Goal: Find specific page/section: Find specific page/section

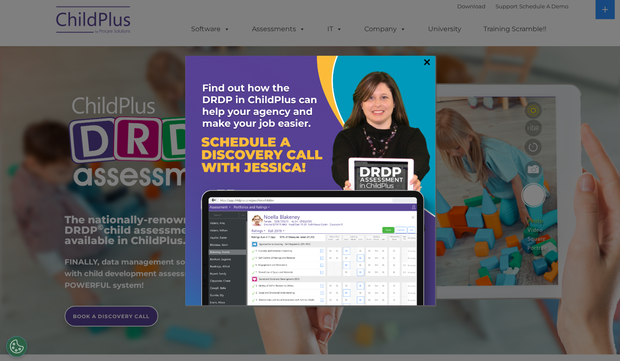
click at [426, 60] on link "×" at bounding box center [427, 62] width 10 height 8
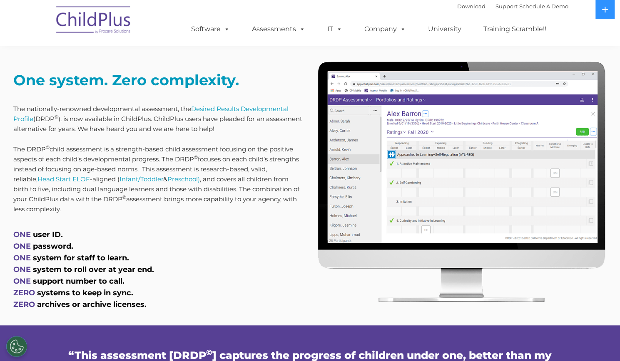
scroll to position [316, 0]
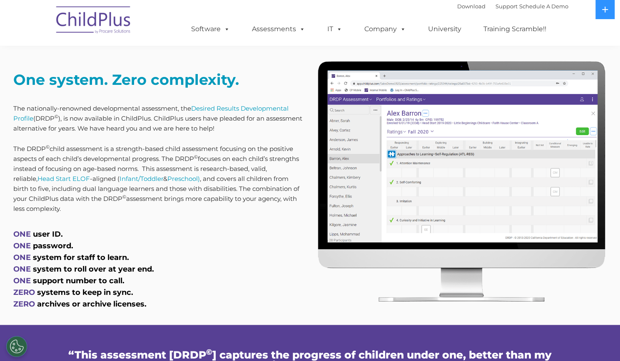
click at [26, 237] on span "ONE" at bounding box center [21, 234] width 17 height 9
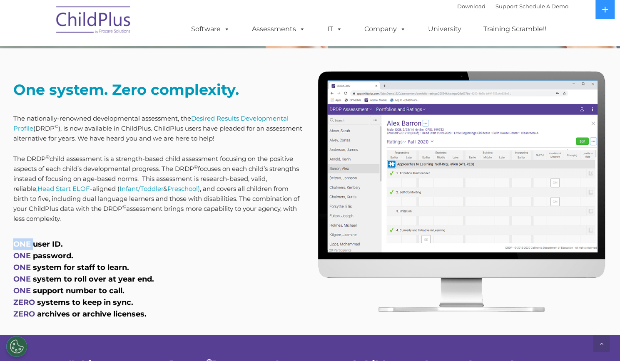
scroll to position [0, 0]
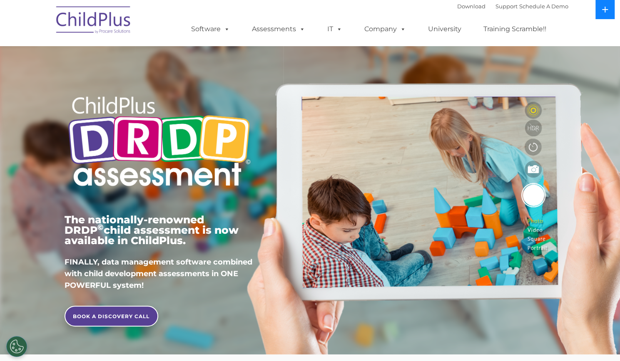
click at [605, 5] on button at bounding box center [604, 9] width 19 height 19
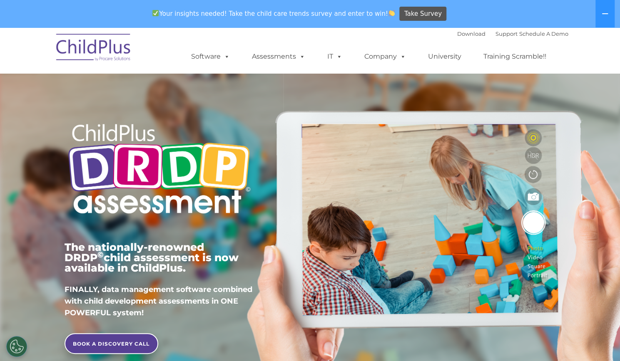
click at [93, 48] on img at bounding box center [93, 49] width 83 height 42
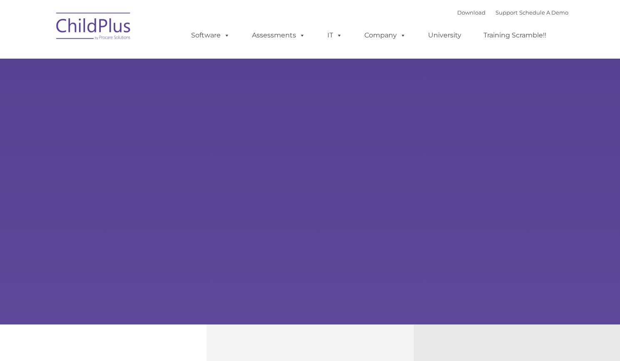
type input ""
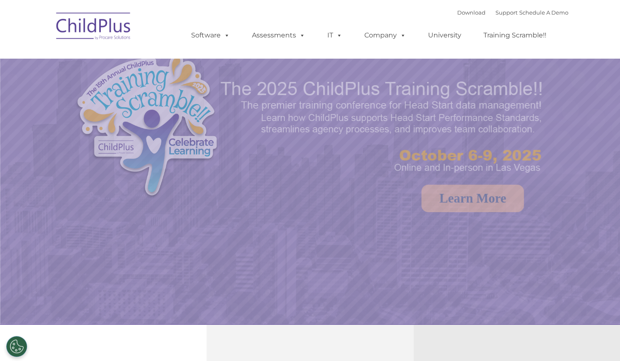
select select "MEDIUM"
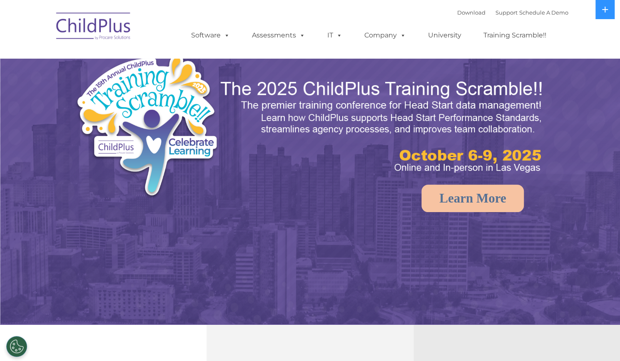
select select "MEDIUM"
